Goal: Book appointment/travel/reservation

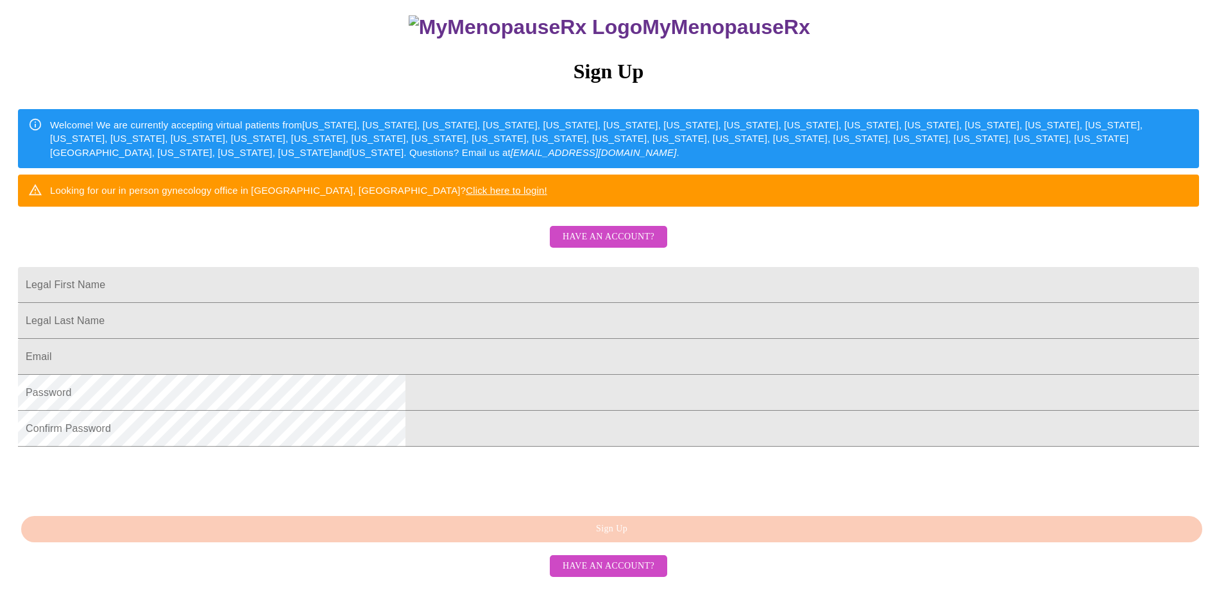
click at [608, 229] on span "Have an account?" at bounding box center [609, 237] width 92 height 16
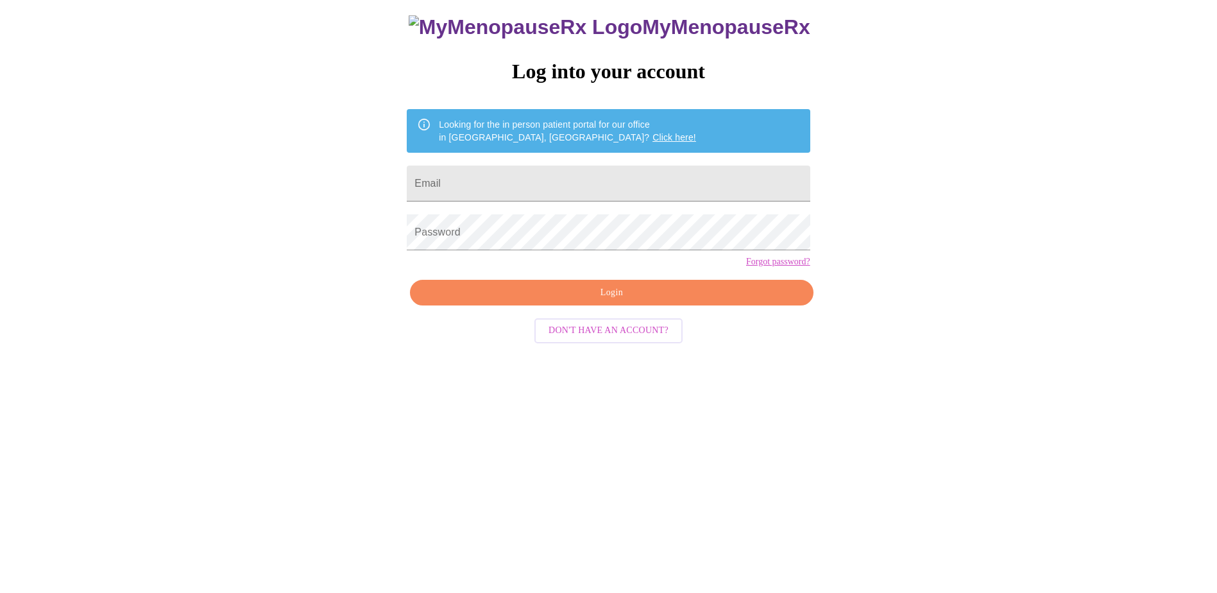
scroll to position [13, 0]
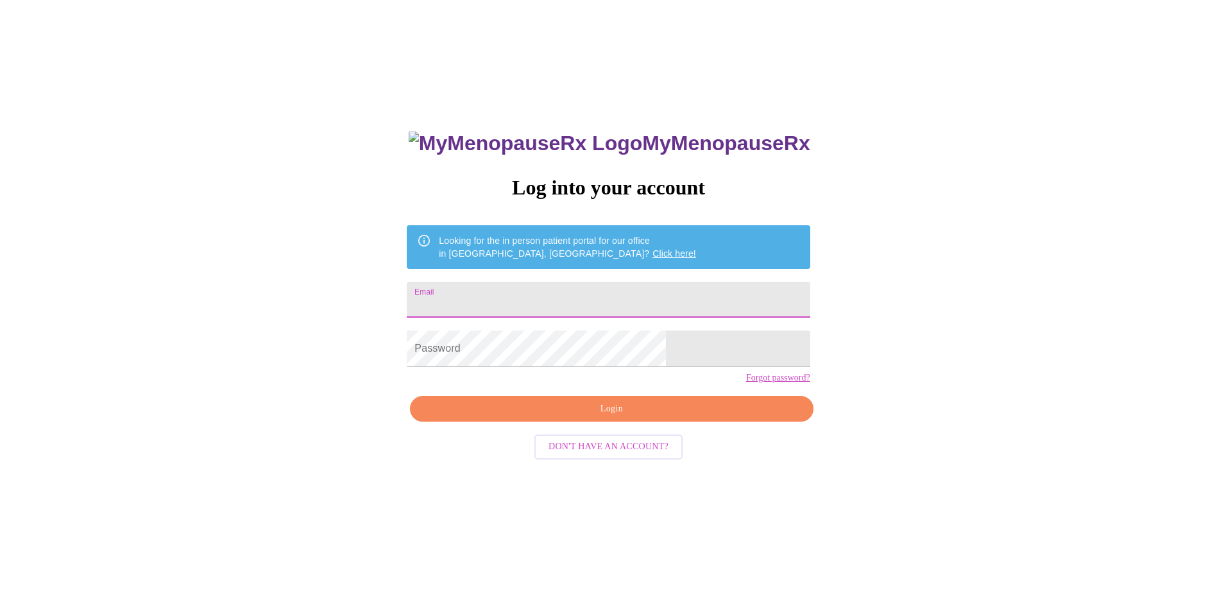
click at [552, 300] on input "Email" at bounding box center [608, 300] width 403 height 36
type input "[EMAIL_ADDRESS][DOMAIN_NAME]"
click at [567, 417] on span "Login" at bounding box center [611, 409] width 373 height 16
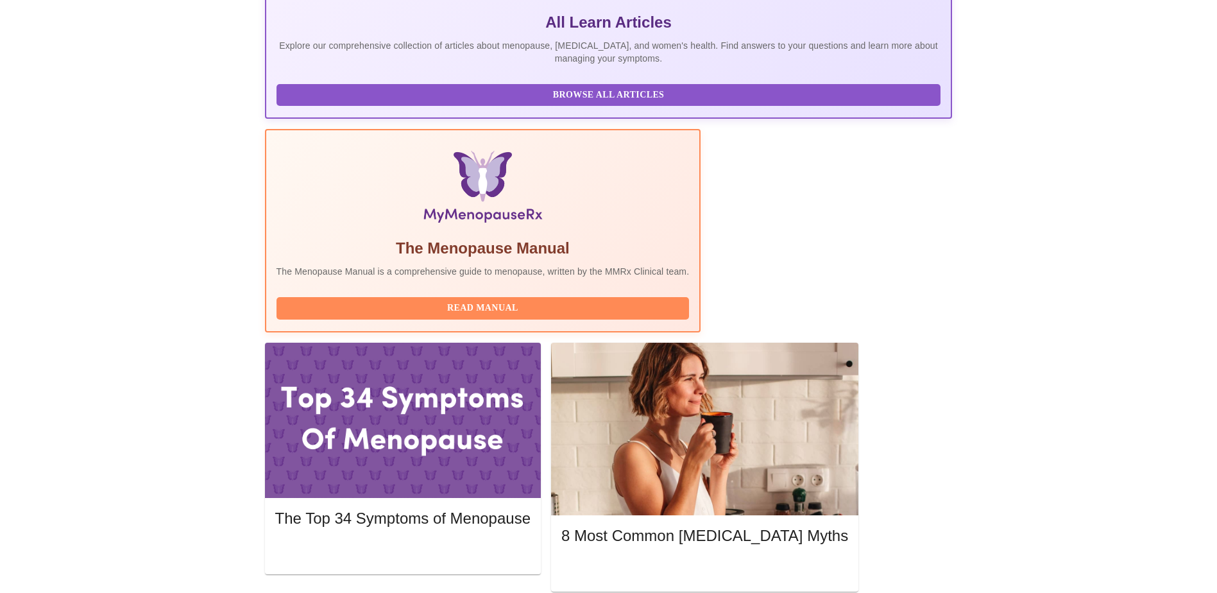
scroll to position [321, 0]
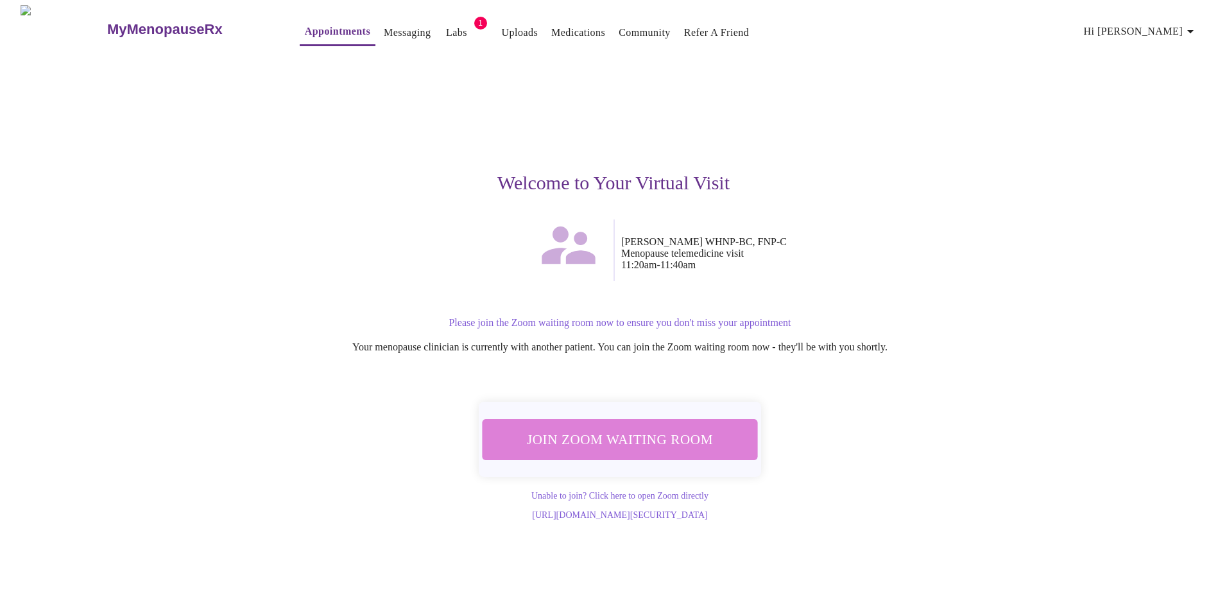
click at [674, 441] on span "Join Zoom Waiting Room" at bounding box center [619, 439] width 241 height 24
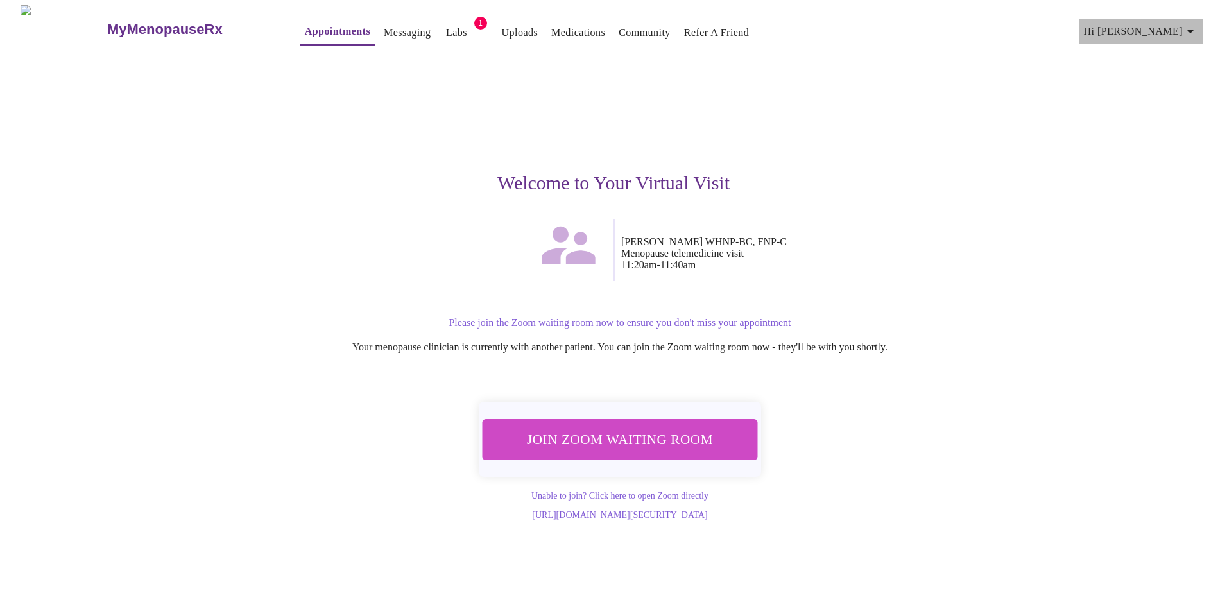
click at [1193, 30] on icon "button" at bounding box center [1190, 31] width 6 height 3
click at [1175, 31] on li "Settings" at bounding box center [1165, 26] width 59 height 23
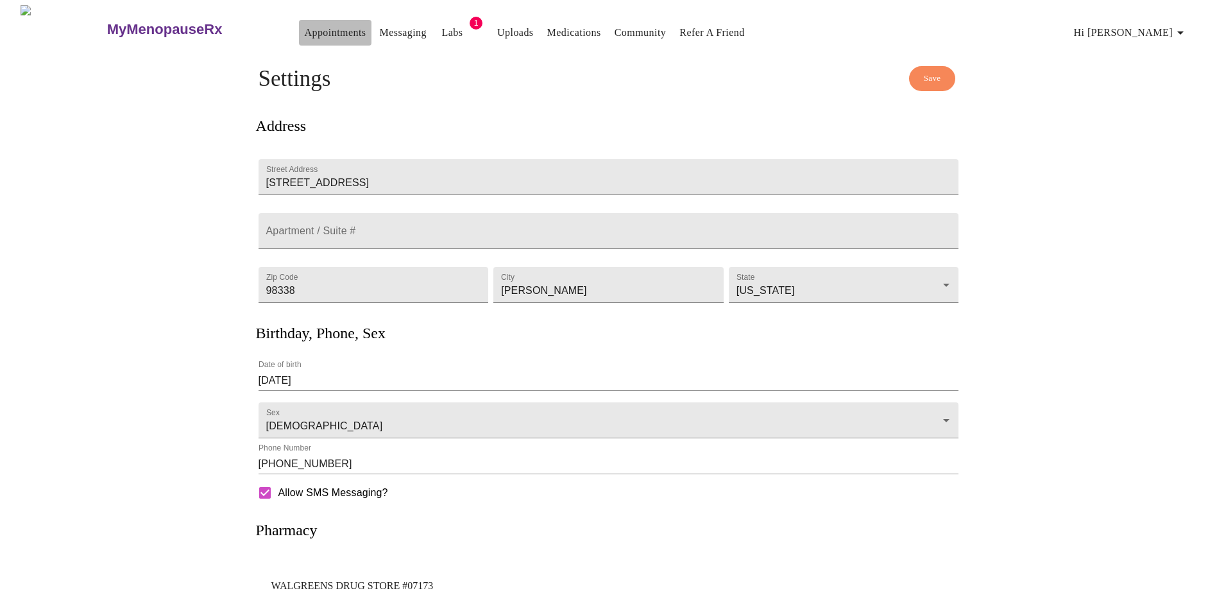
click at [319, 28] on link "Appointments" at bounding box center [335, 33] width 62 height 18
